Goal: Transaction & Acquisition: Purchase product/service

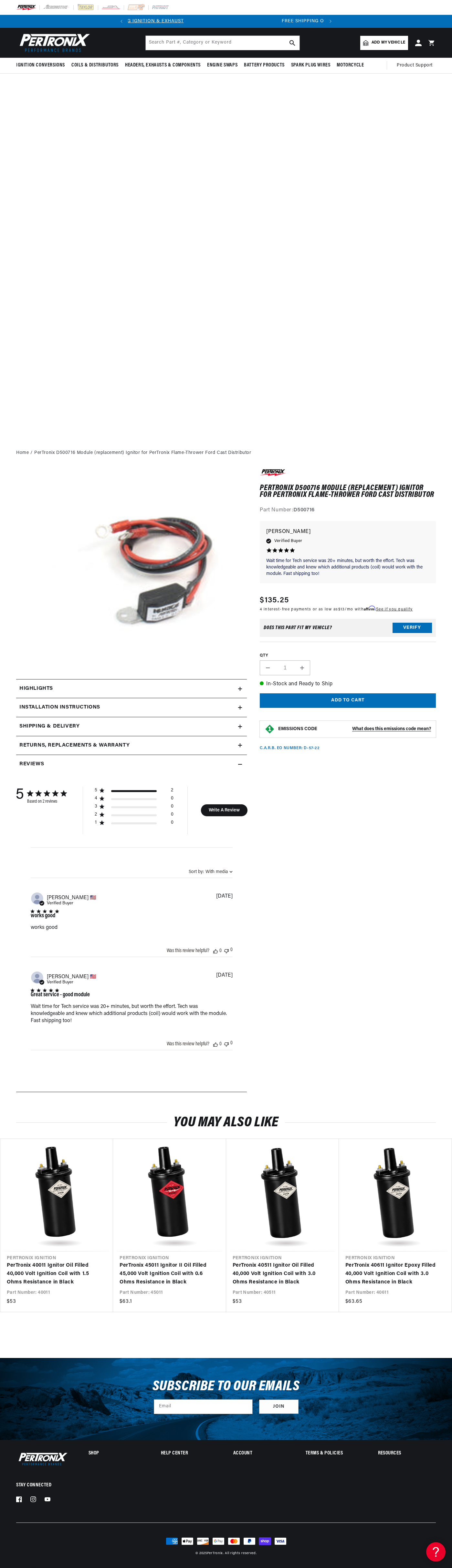
scroll to position [0, 175]
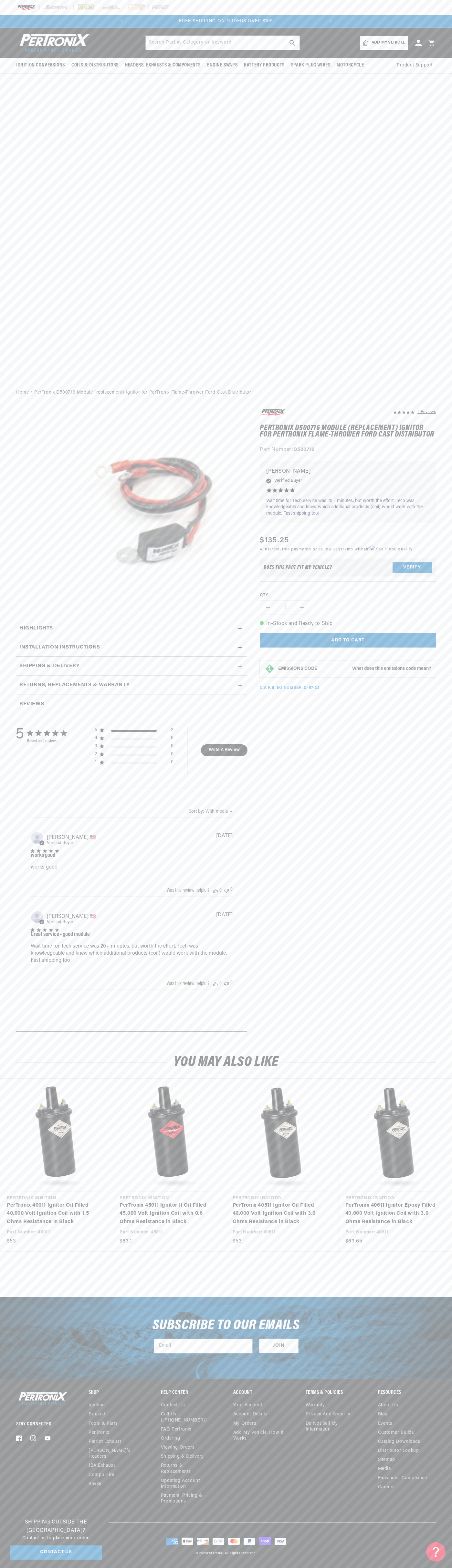
scroll to position [0, 163]
click at [306, 21] on span "FREE SHIPPING ON ORDERS OVER $109" at bounding box center [259, 21] width 94 height 5
click at [443, 986] on section "2 Reviews" at bounding box center [226, 721] width 452 height 641
click at [153, 1567] on html "Skip to content Your cart Your cart is empty Get the right parts the first time…" at bounding box center [226, 784] width 452 height 1568
click at [1, 242] on div "Ignition Conversions Shop by Feature Ignitor© The Original Ignitor© Ignitor© II" at bounding box center [226, 206] width 452 height 357
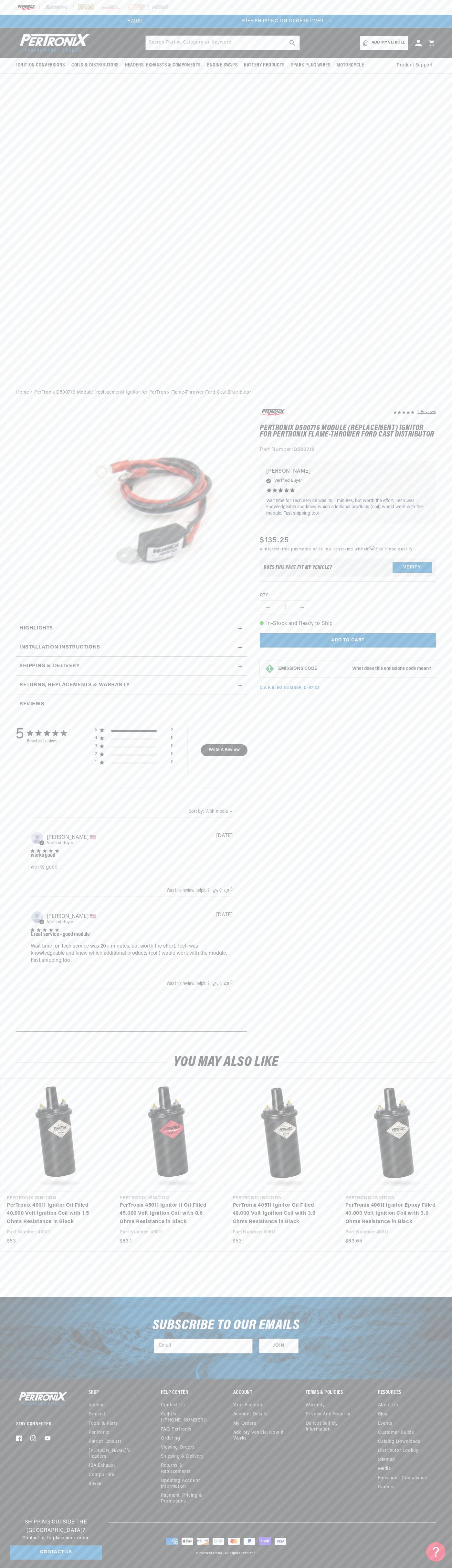
scroll to position [0, 196]
